Goal: Information Seeking & Learning: Learn about a topic

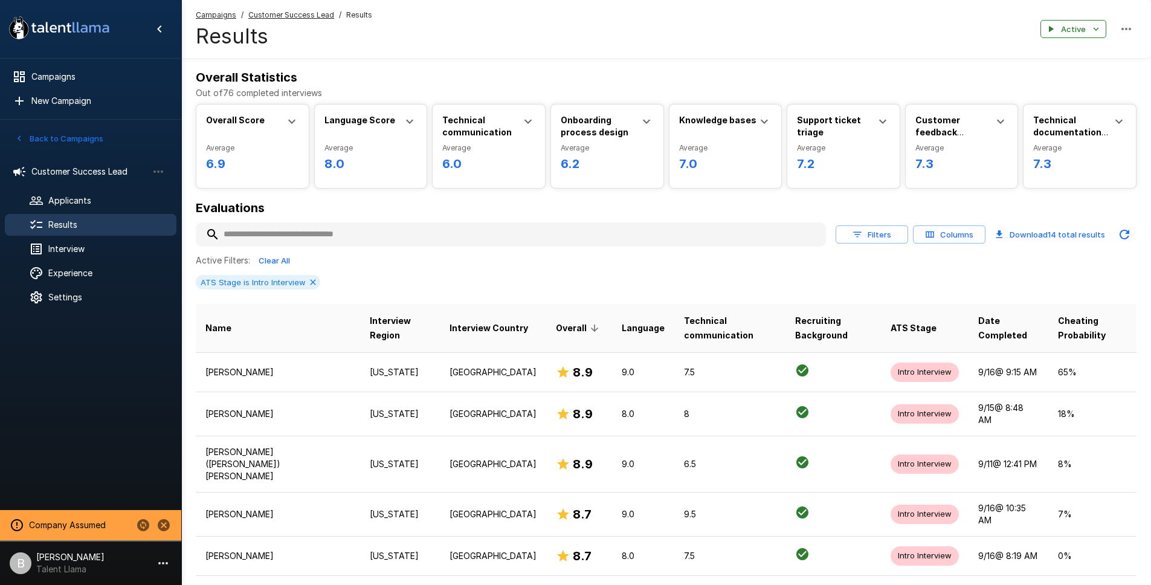
scroll to position [393, 0]
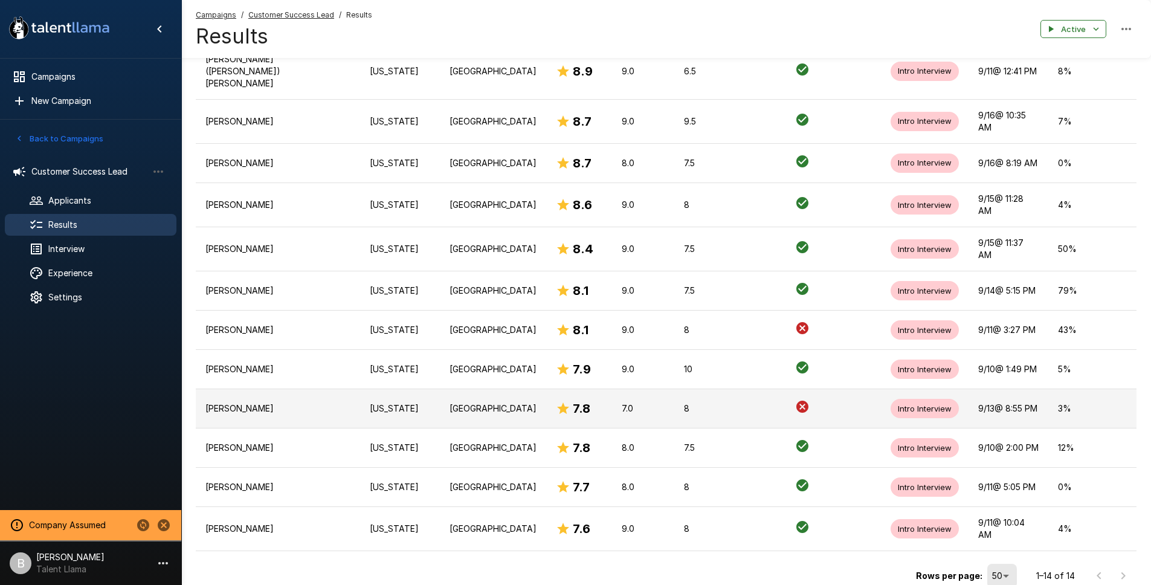
click at [260, 402] on p "[PERSON_NAME]" at bounding box center [277, 408] width 145 height 12
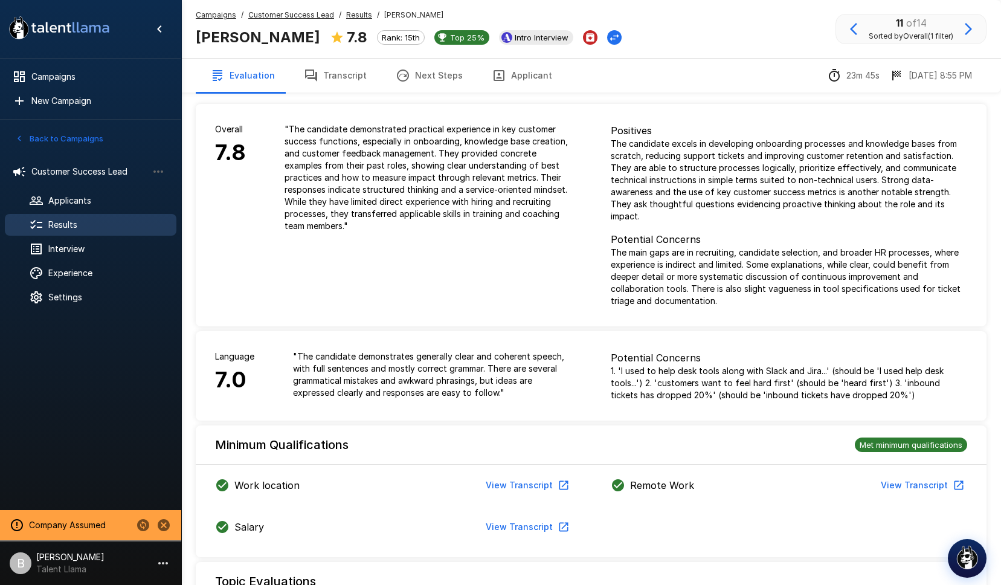
click at [336, 74] on button "Transcript" at bounding box center [335, 76] width 92 height 34
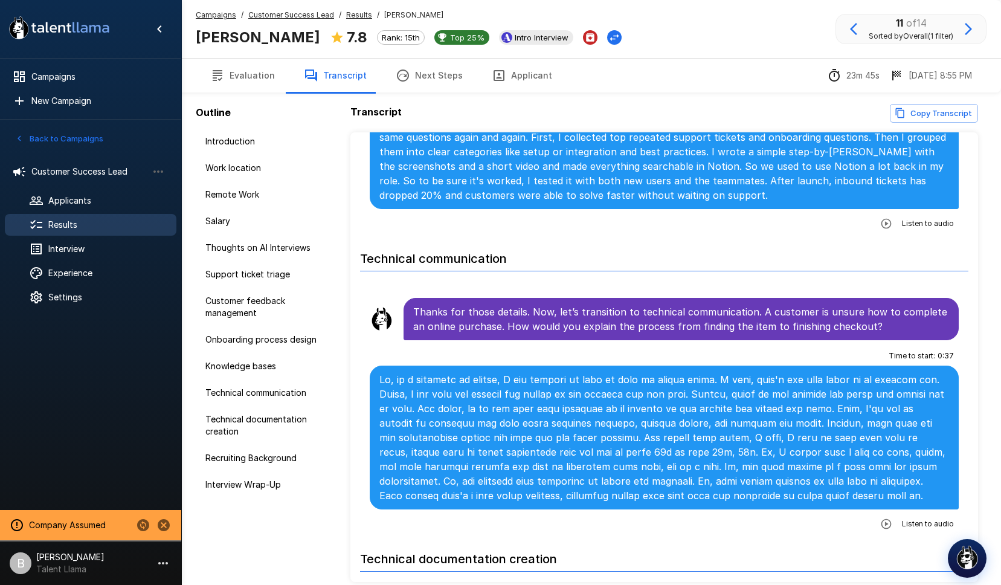
scroll to position [2532, 0]
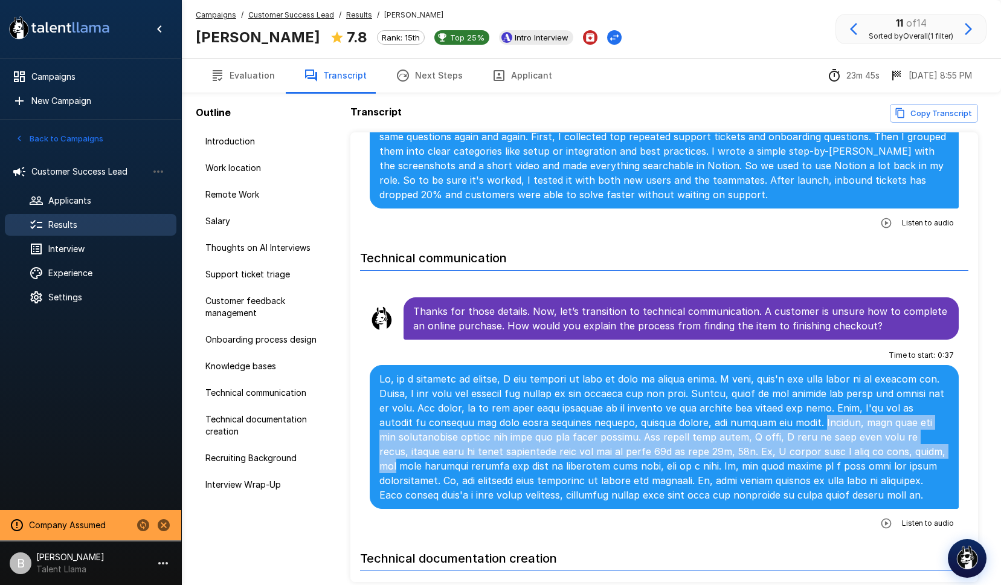
drag, startPoint x: 760, startPoint y: 382, endPoint x: 817, endPoint y: 410, distance: 63.8
click at [817, 410] on p at bounding box center [665, 437] width 570 height 131
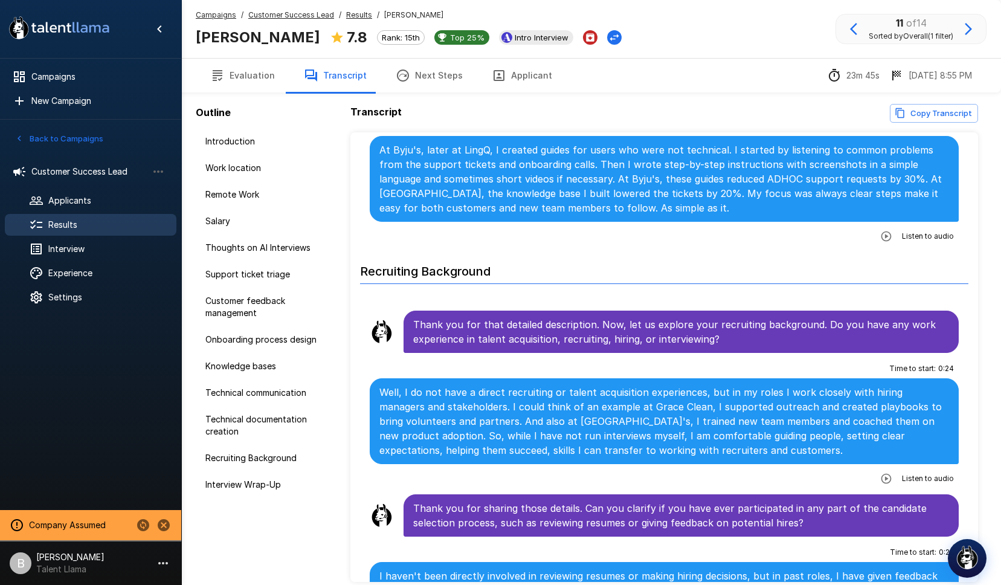
scroll to position [3078, 0]
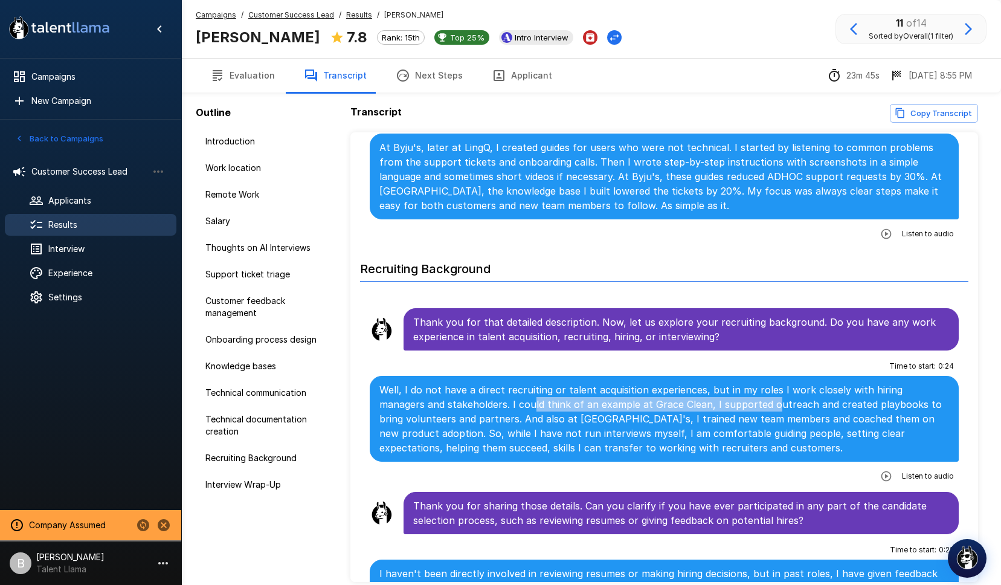
drag, startPoint x: 653, startPoint y: 360, endPoint x: 723, endPoint y: 366, distance: 71.0
click at [723, 383] on p "Well, I do not have a direct recruiting or talent acquisition experiences, but …" at bounding box center [665, 419] width 570 height 73
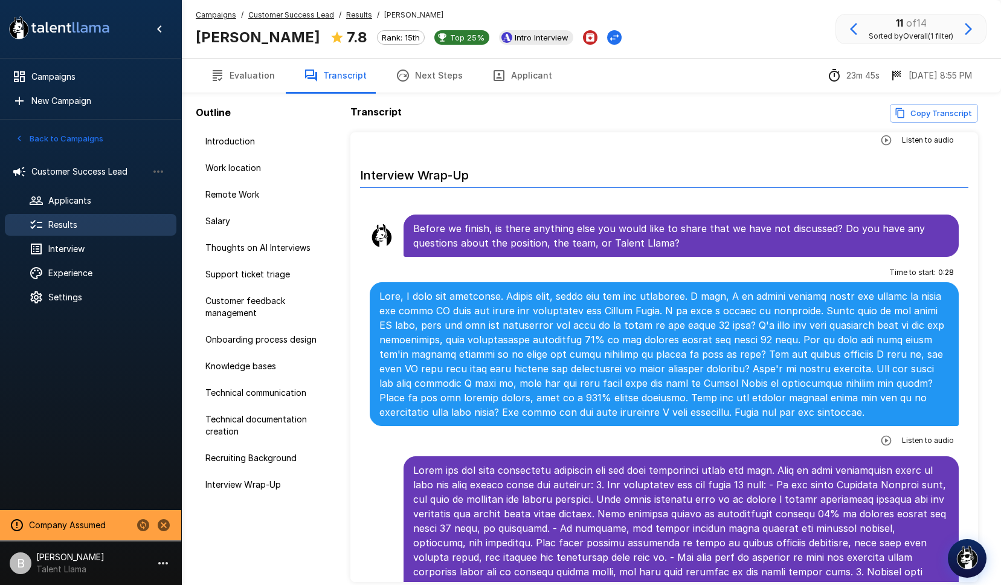
scroll to position [3586, 0]
